Goal: Task Accomplishment & Management: Use online tool/utility

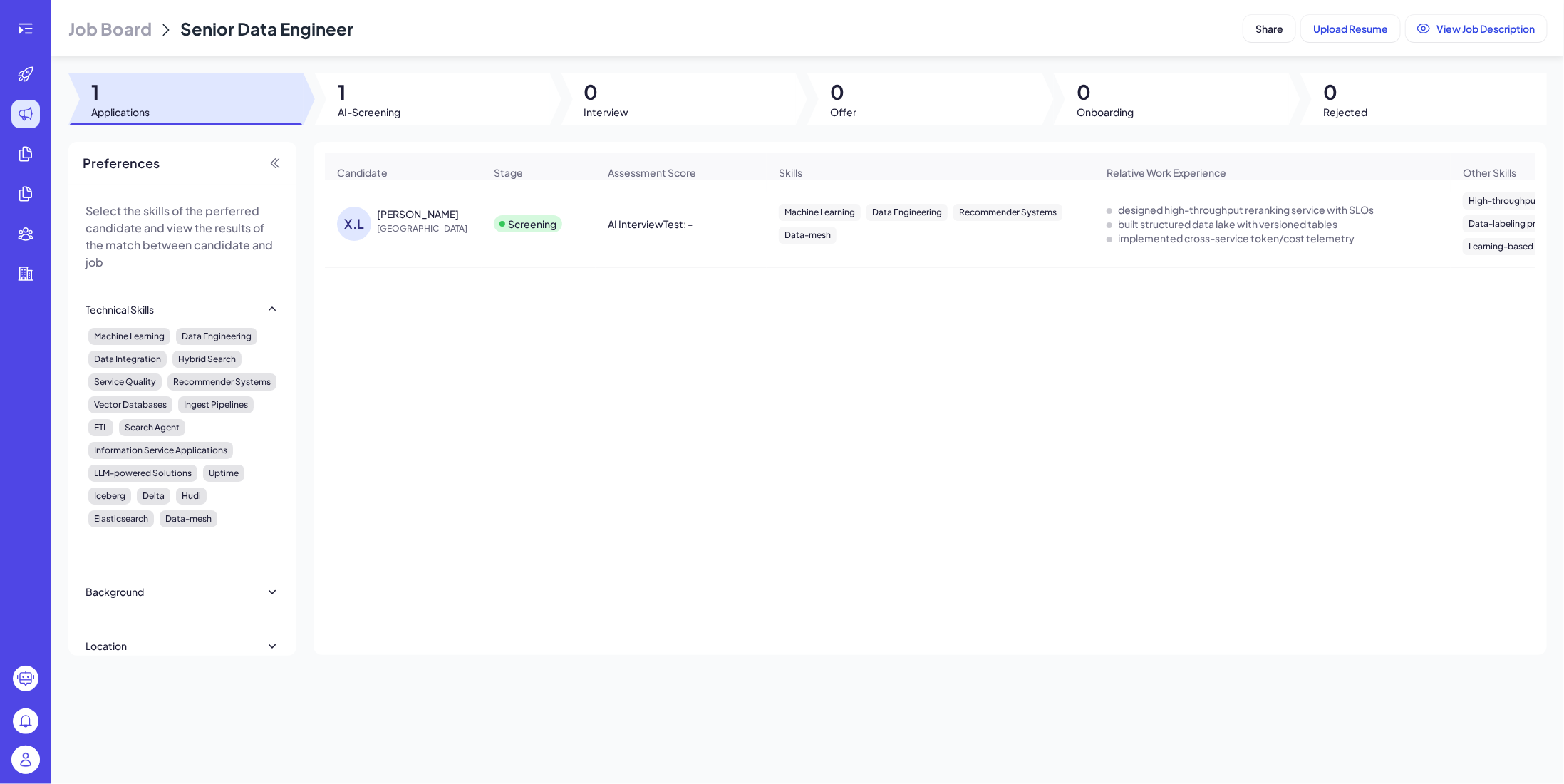
click at [877, 440] on div "X.L Xingwei Liu United States Screening AI Interview Test: - Machine Learning D…" at bounding box center [930, 405] width 1210 height 449
click at [749, 231] on icon at bounding box center [747, 223] width 14 height 14
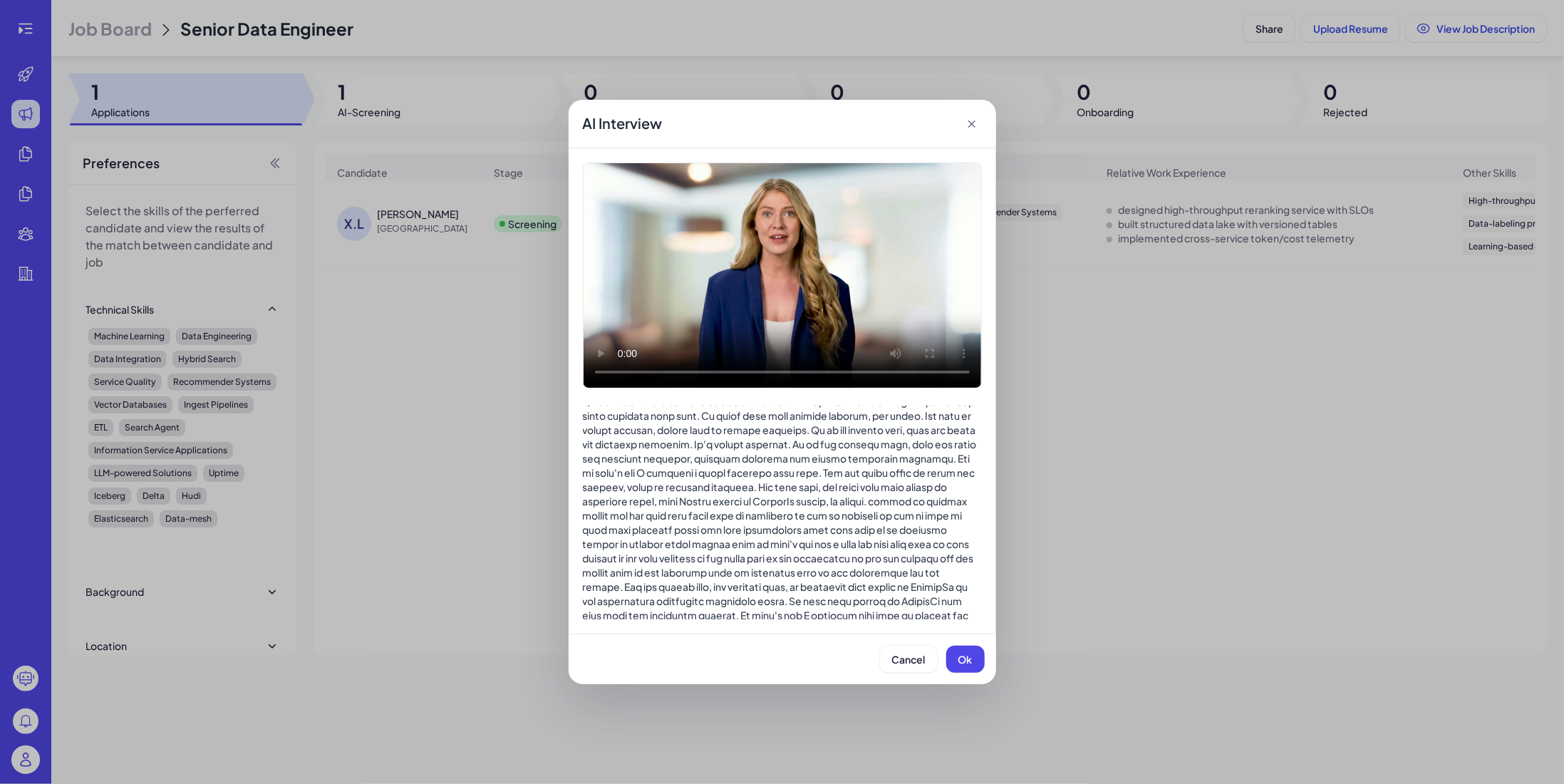
scroll to position [641, 0]
drag, startPoint x: 584, startPoint y: 127, endPoint x: 676, endPoint y: 131, distance: 92.1
click at [676, 131] on div "AI Interview" at bounding box center [782, 123] width 428 height 48
click at [873, 501] on div at bounding box center [782, 512] width 399 height 385
click at [959, 666] on button "Ok" at bounding box center [965, 658] width 38 height 27
